Goal: Find contact information: Find contact information

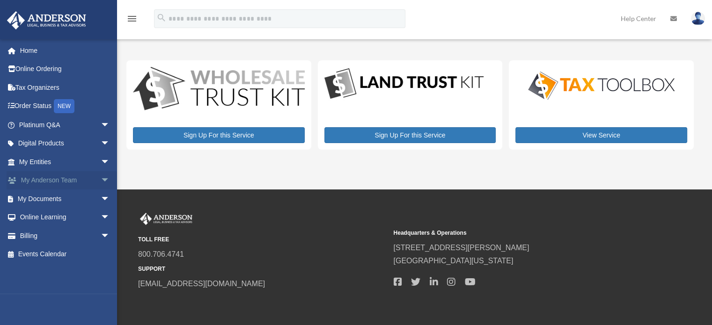
click at [51, 175] on link "My Anderson Team arrow_drop_down" at bounding box center [65, 180] width 117 height 19
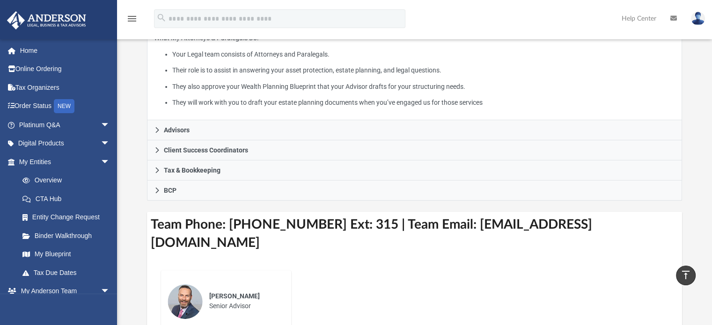
scroll to position [140, 0]
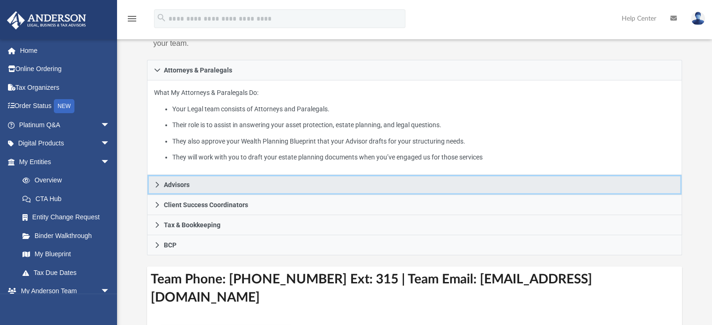
click at [214, 183] on link "Advisors" at bounding box center [414, 185] width 535 height 20
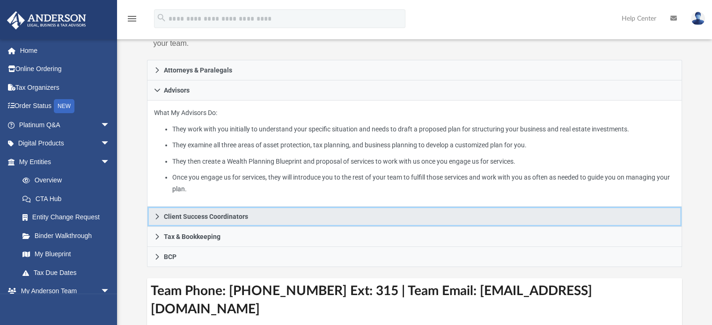
click at [204, 215] on span "Client Success Coordinators" at bounding box center [206, 216] width 84 height 7
